Goal: Information Seeking & Learning: Learn about a topic

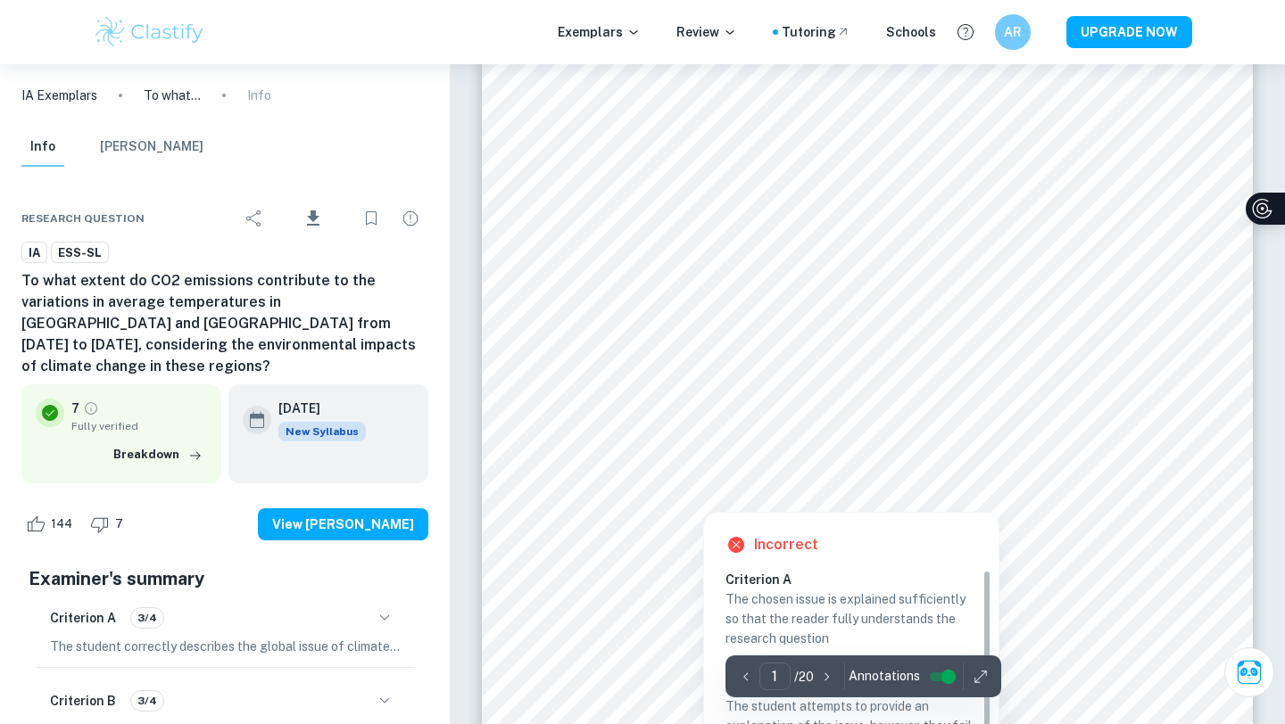
scroll to position [345, 0]
click at [659, 484] on div at bounding box center [894, 478] width 580 height 21
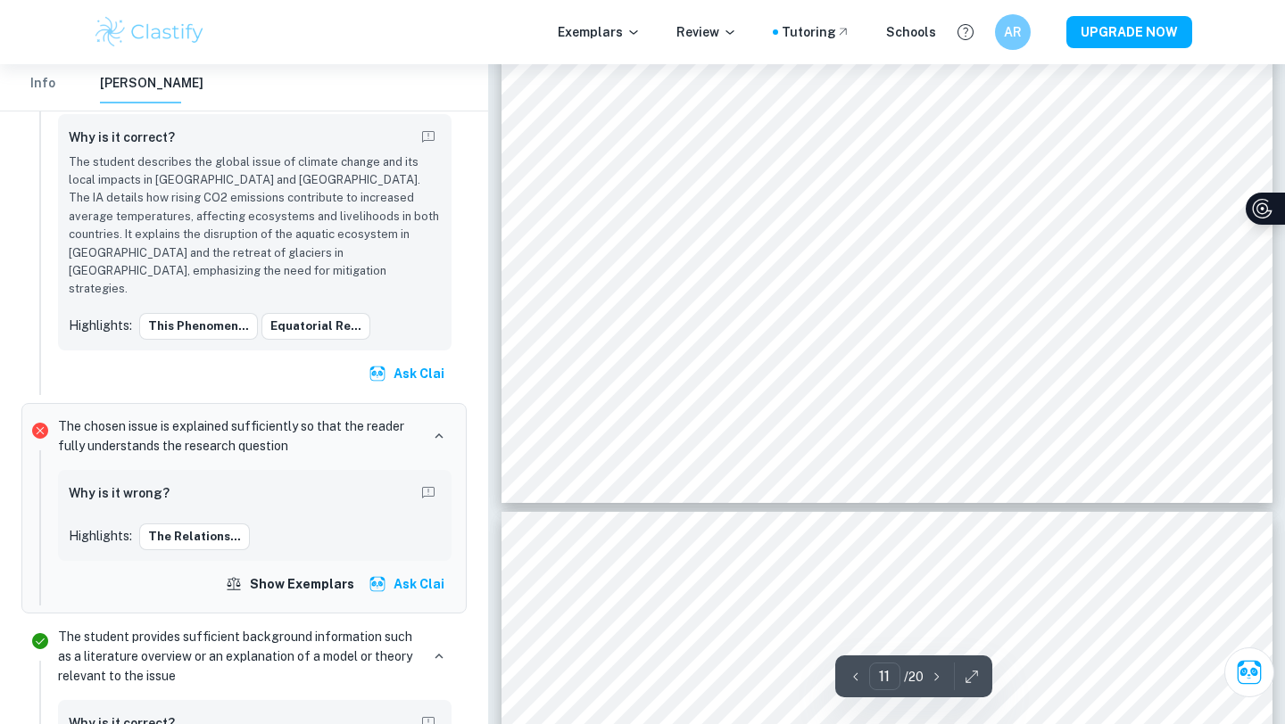
scroll to position [11023, 0]
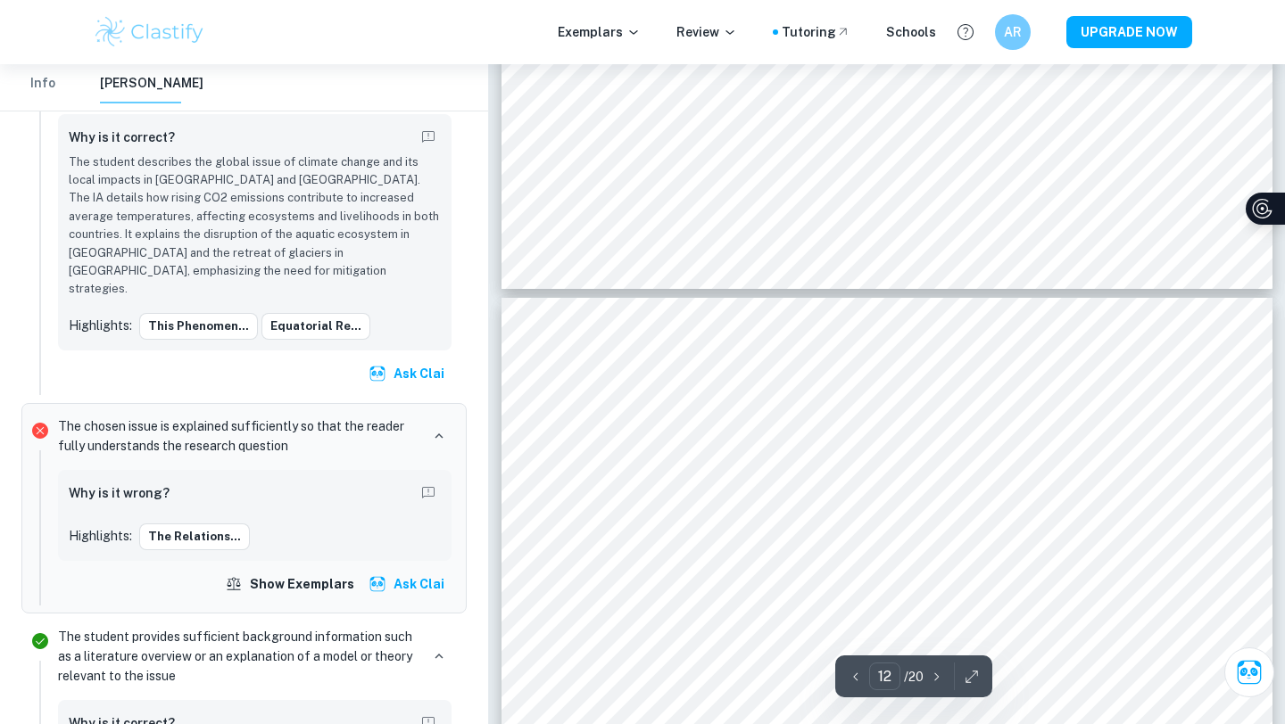
type input "11"
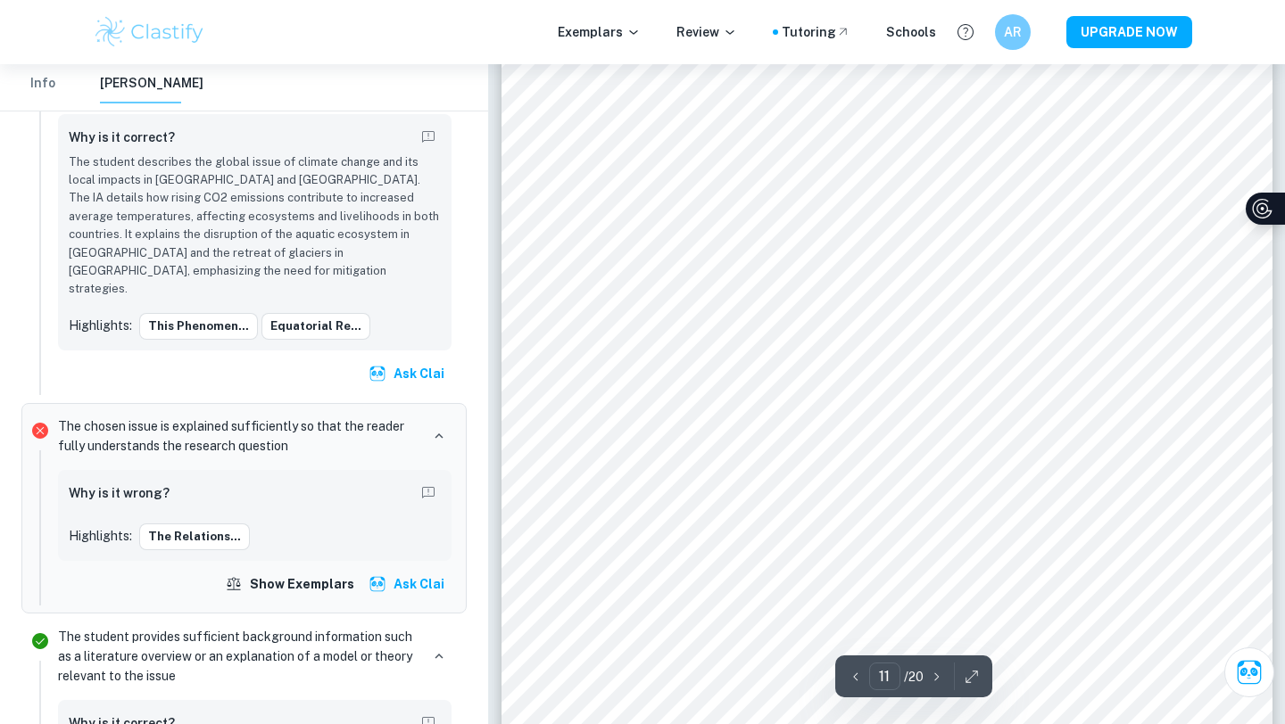
scroll to position [10625, 0]
